Goal: Transaction & Acquisition: Purchase product/service

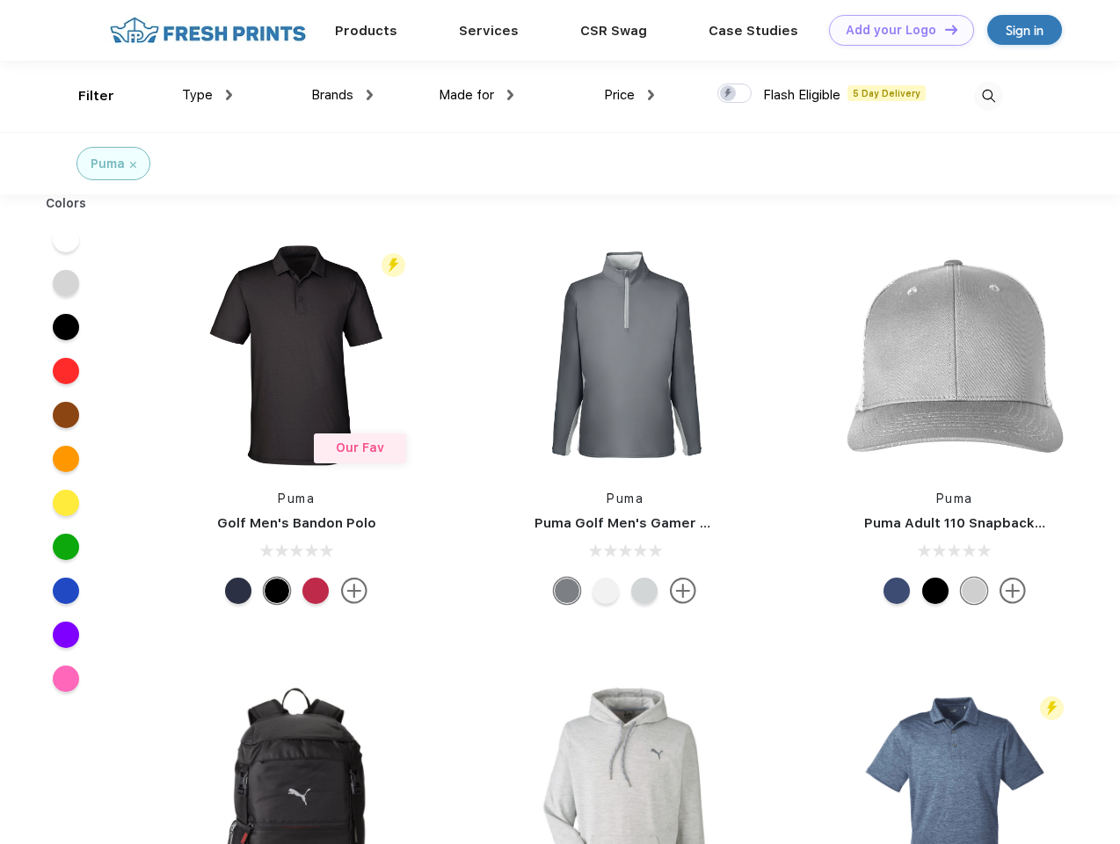
scroll to position [1, 0]
click at [895, 30] on link "Add your Logo Design Tool" at bounding box center [901, 30] width 145 height 31
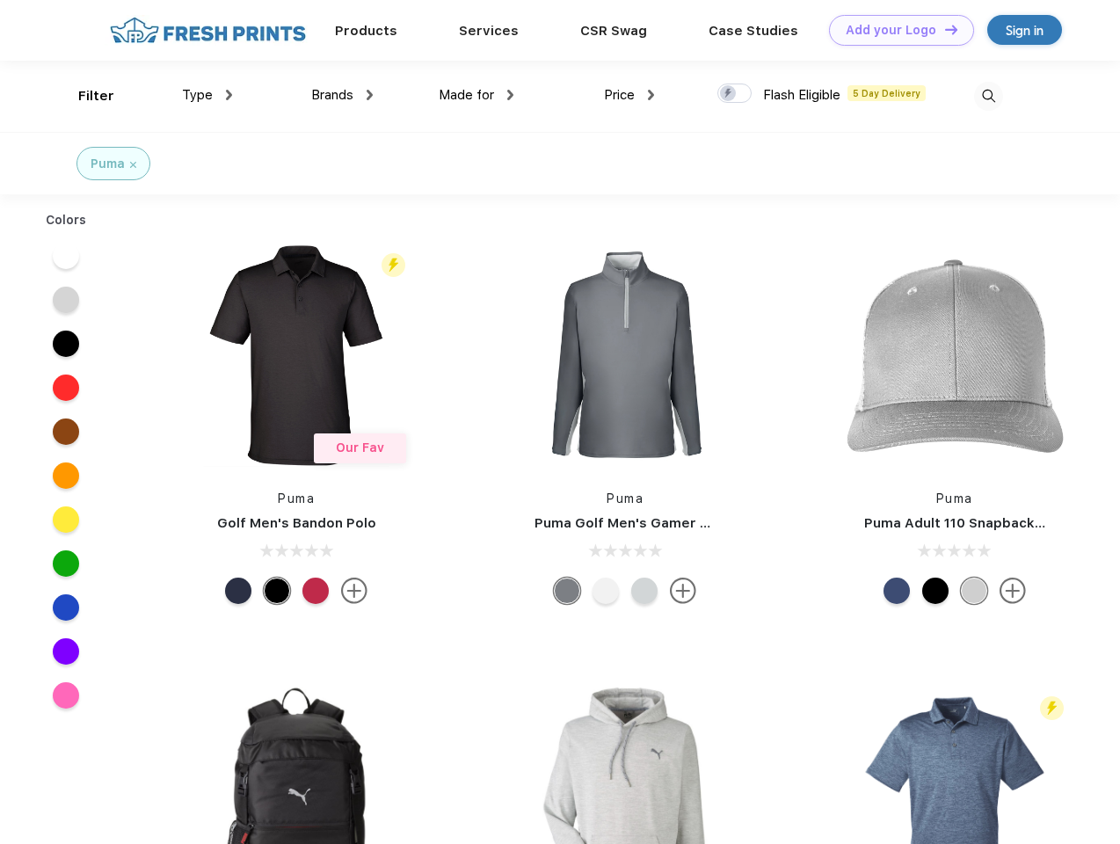
click at [0, 0] on div "Design Tool" at bounding box center [0, 0] width 0 height 0
click at [943, 29] on link "Add your Logo Design Tool" at bounding box center [901, 30] width 145 height 31
click at [84, 96] on div "Filter" at bounding box center [96, 96] width 36 height 20
click at [207, 95] on span "Type" at bounding box center [197, 95] width 31 height 16
click at [342, 95] on span "Brands" at bounding box center [332, 95] width 42 height 16
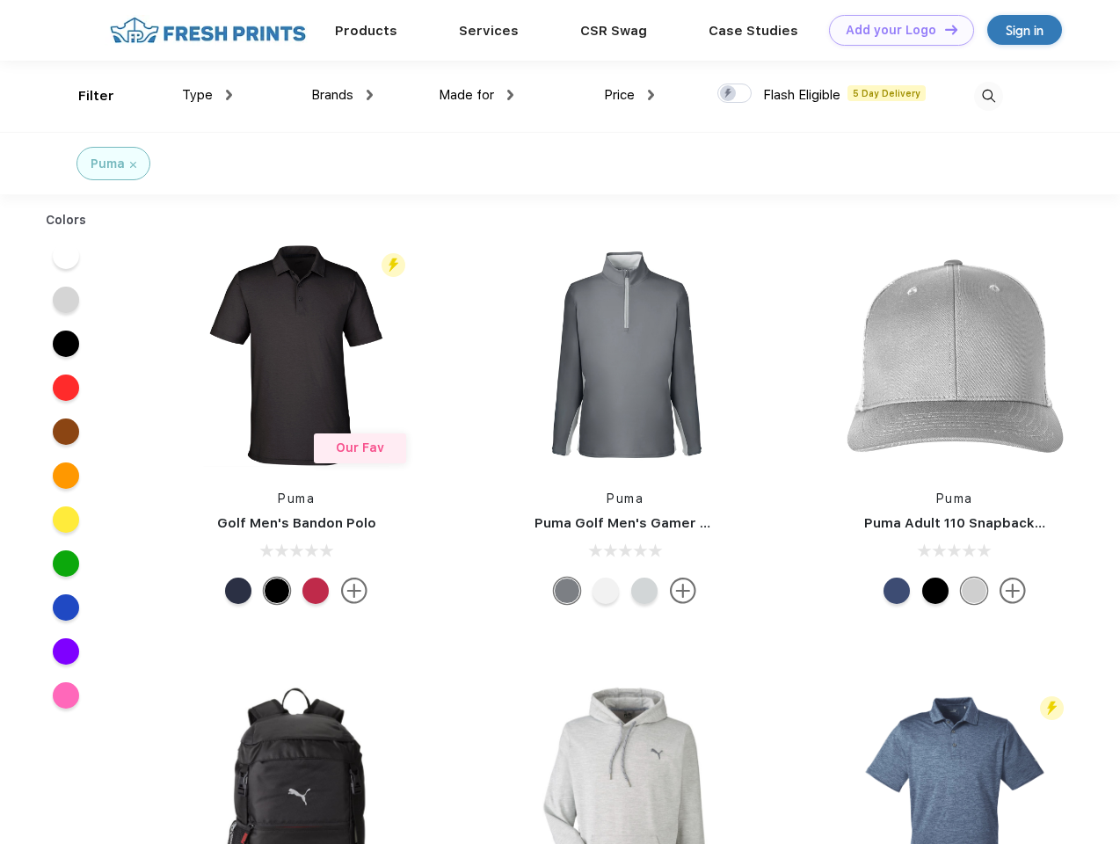
click at [476, 95] on span "Made for" at bounding box center [466, 95] width 55 height 16
click at [629, 95] on span "Price" at bounding box center [619, 95] width 31 height 16
click at [735, 94] on div at bounding box center [734, 93] width 34 height 19
click at [729, 94] on input "checkbox" at bounding box center [722, 88] width 11 height 11
click at [988, 96] on img at bounding box center [988, 96] width 29 height 29
